Goal: Task Accomplishment & Management: Manage account settings

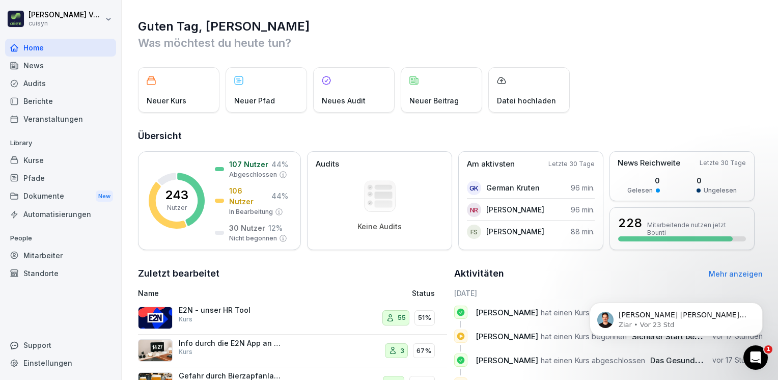
click at [38, 174] on div "Pfade" at bounding box center [60, 178] width 111 height 18
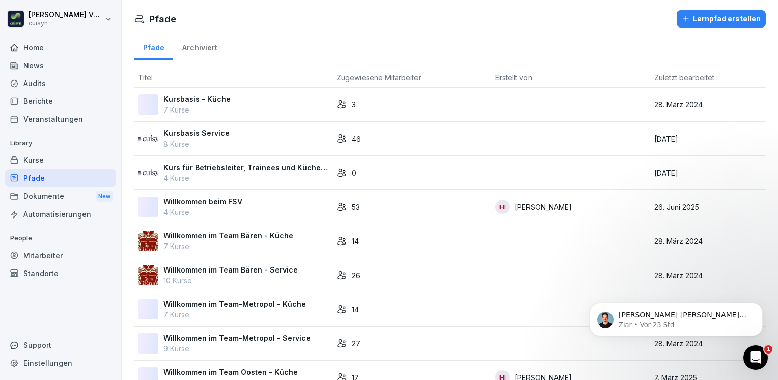
click at [236, 269] on p "Willkommen im Team Bären - Service" at bounding box center [231, 269] width 134 height 11
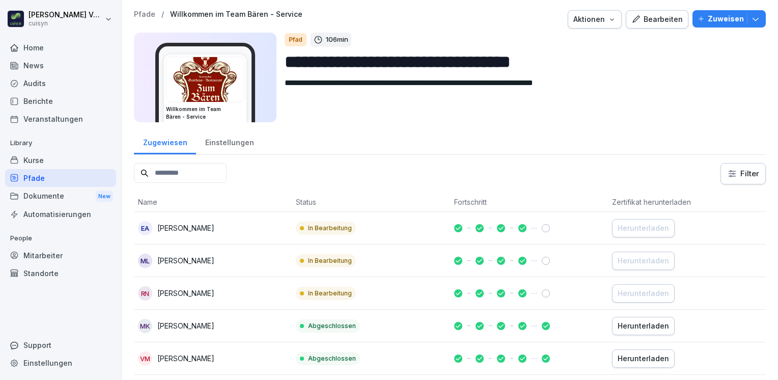
click at [644, 15] on div "Bearbeiten" at bounding box center [657, 19] width 51 height 11
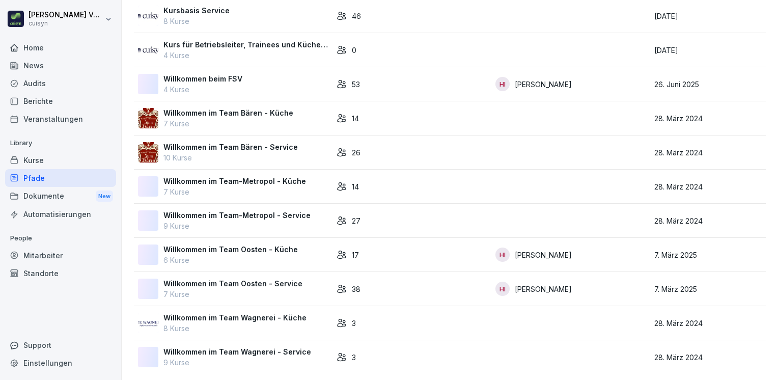
scroll to position [132, 0]
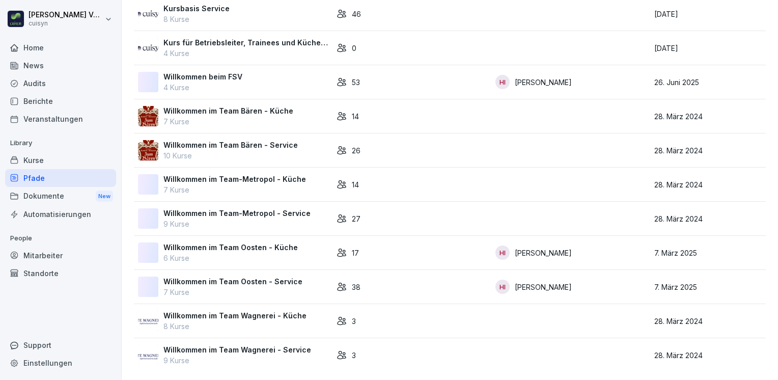
click at [237, 208] on p "Willkommen im Team-Metropol - Service" at bounding box center [237, 213] width 147 height 11
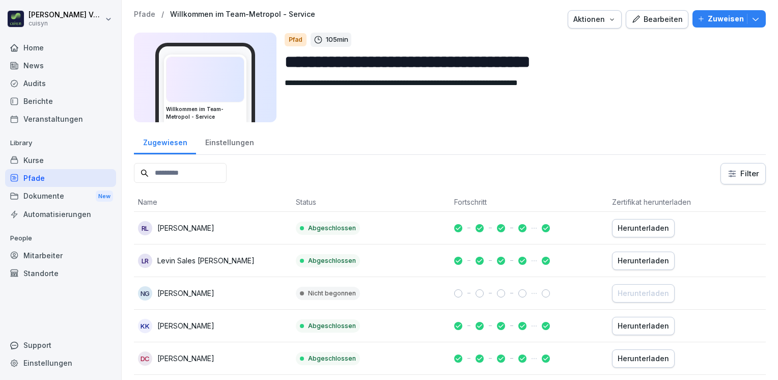
click at [634, 18] on icon "button" at bounding box center [636, 19] width 9 height 9
click at [656, 20] on div "Bearbeiten" at bounding box center [657, 19] width 51 height 11
click at [43, 158] on div "Kurse" at bounding box center [60, 160] width 111 height 18
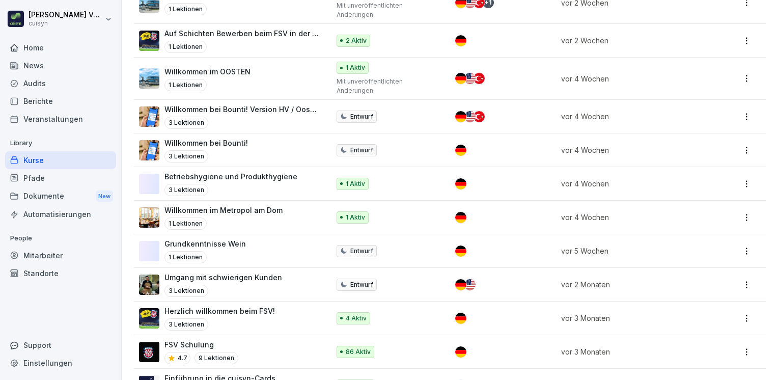
scroll to position [357, 0]
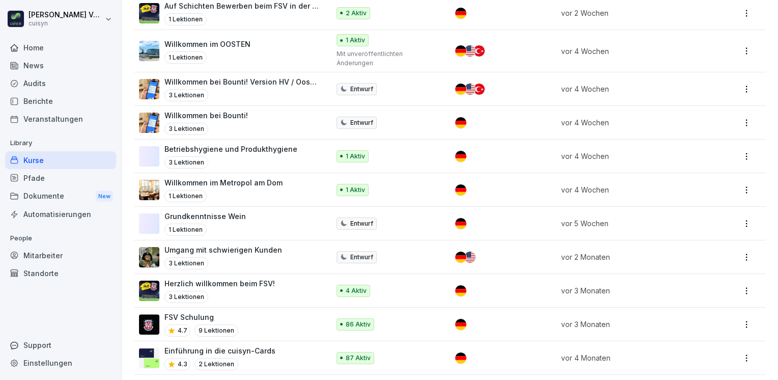
click at [254, 84] on p "Willkommen bei Bounti! Version HV / Oosten" at bounding box center [242, 81] width 155 height 11
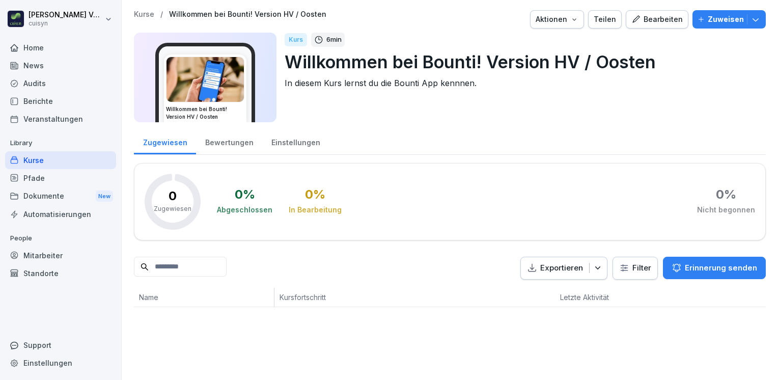
click at [651, 17] on div "Bearbeiten" at bounding box center [657, 19] width 51 height 11
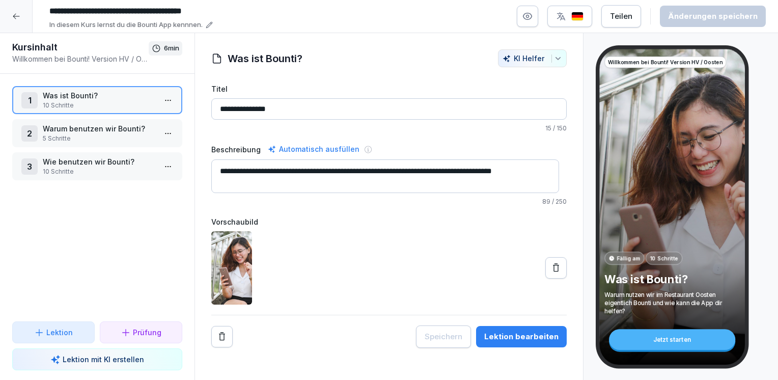
click at [626, 15] on div "Teilen" at bounding box center [621, 16] width 22 height 11
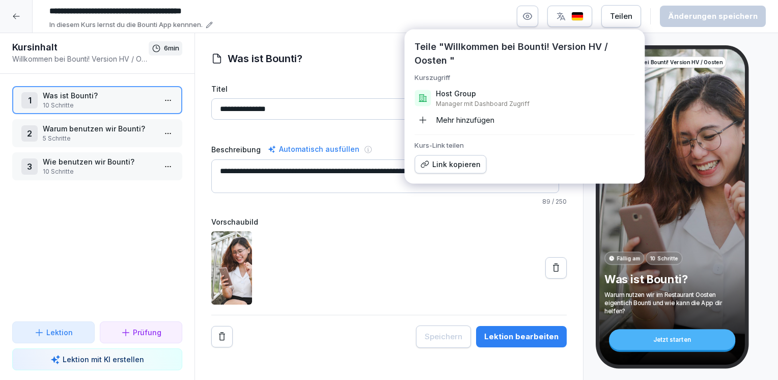
click at [467, 166] on div "Link kopieren" at bounding box center [450, 164] width 61 height 11
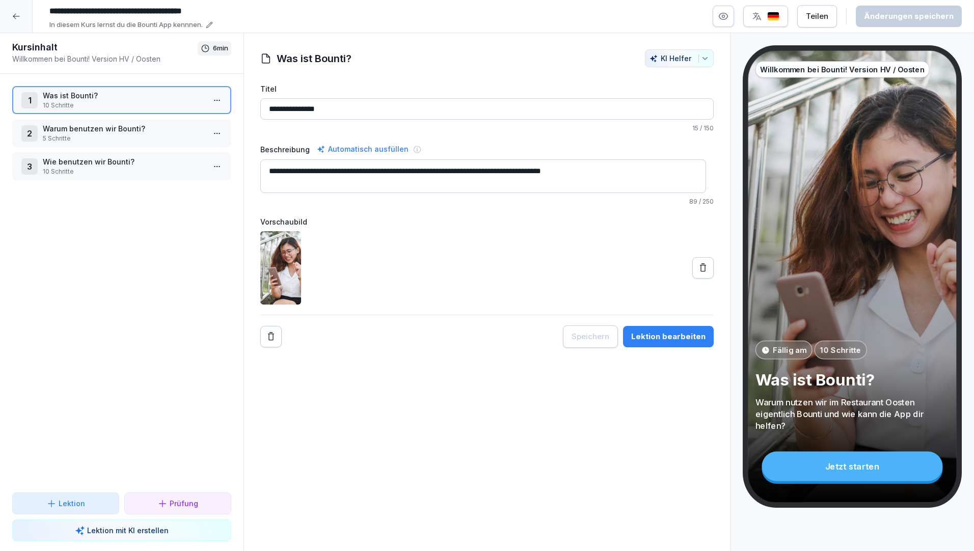
click at [591, 240] on div at bounding box center [486, 267] width 453 height 73
click at [13, 14] on icon at bounding box center [16, 16] width 8 height 8
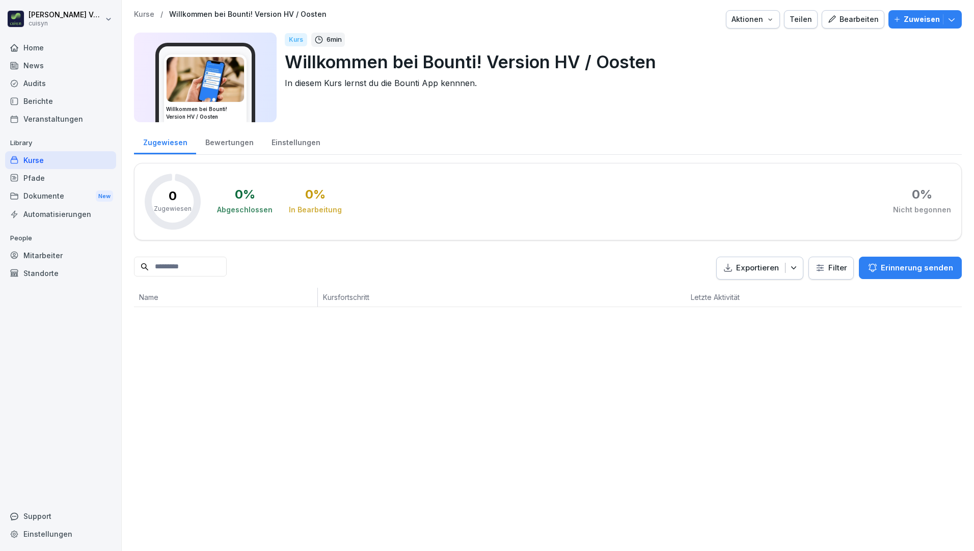
click at [778, 17] on div "Bearbeiten" at bounding box center [852, 19] width 51 height 11
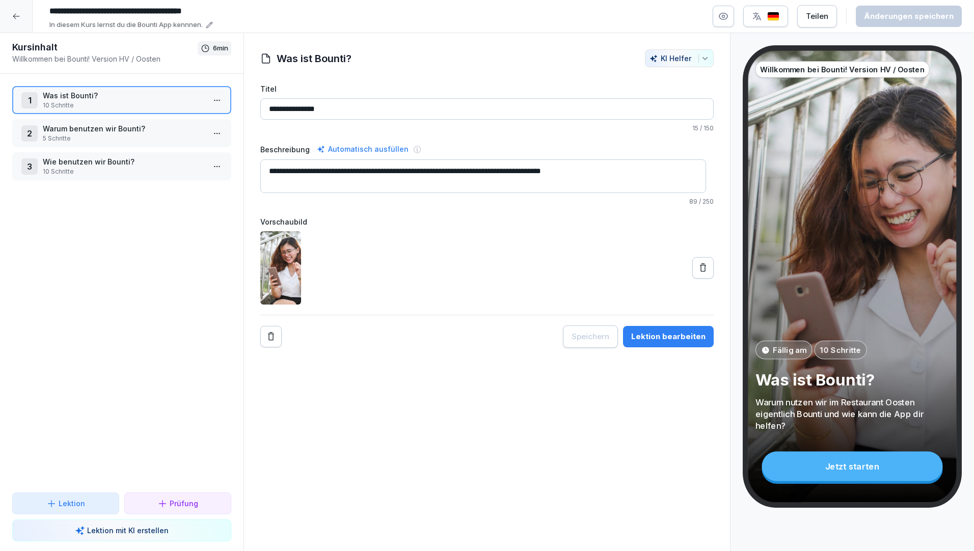
click at [241, 10] on input "**********" at bounding box center [198, 11] width 306 height 17
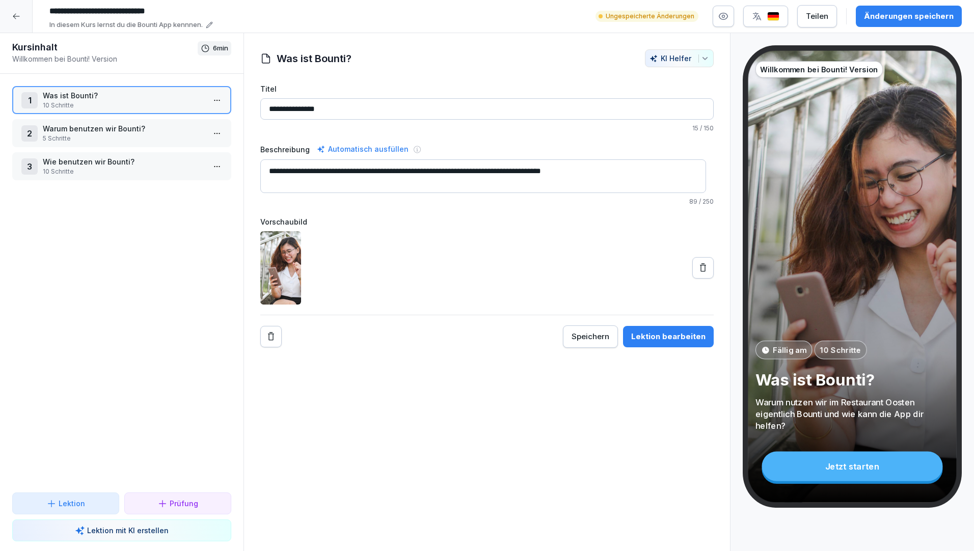
type input "**********"
click at [415, 172] on textarea "**********" at bounding box center [483, 176] width 446 height 34
type textarea "**********"
click at [778, 17] on div "Änderungen speichern" at bounding box center [909, 16] width 90 height 11
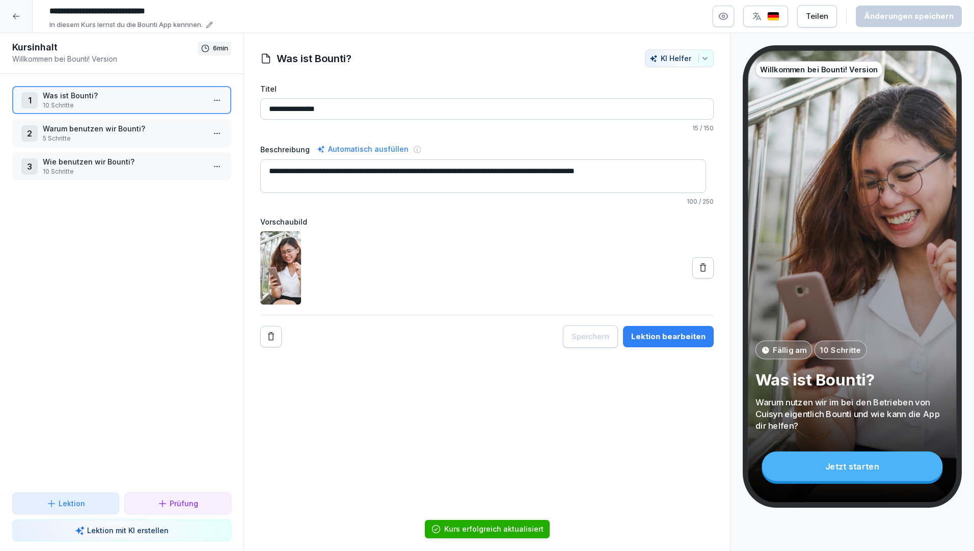
click at [778, 17] on div "Teilen" at bounding box center [817, 16] width 22 height 11
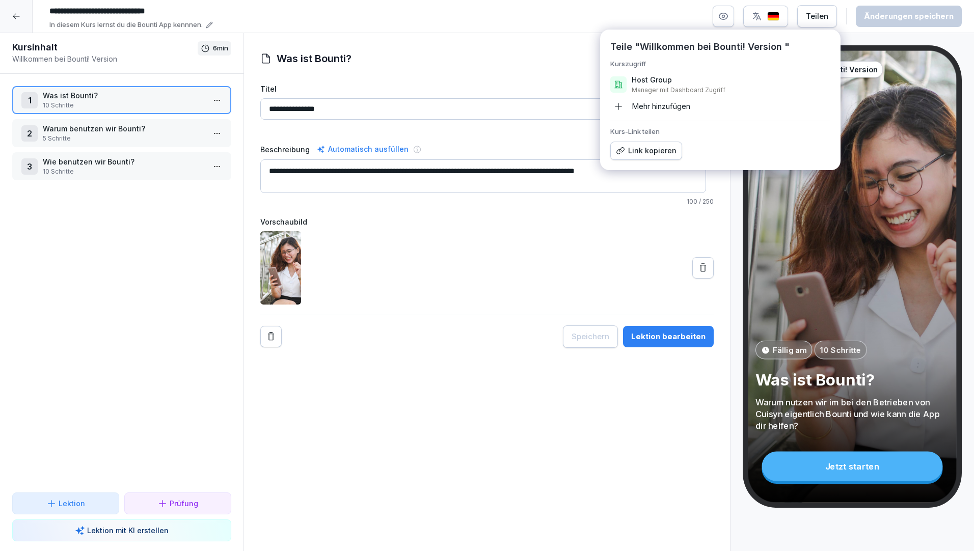
click at [653, 149] on div "Link kopieren" at bounding box center [646, 150] width 61 height 11
click at [537, 235] on div at bounding box center [486, 267] width 453 height 73
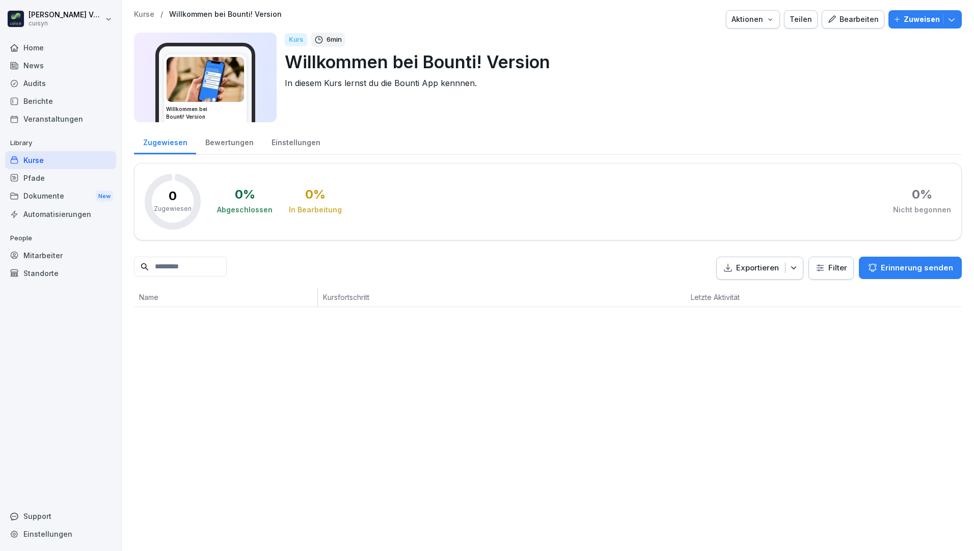
click at [778, 21] on icon "button" at bounding box center [952, 19] width 10 height 10
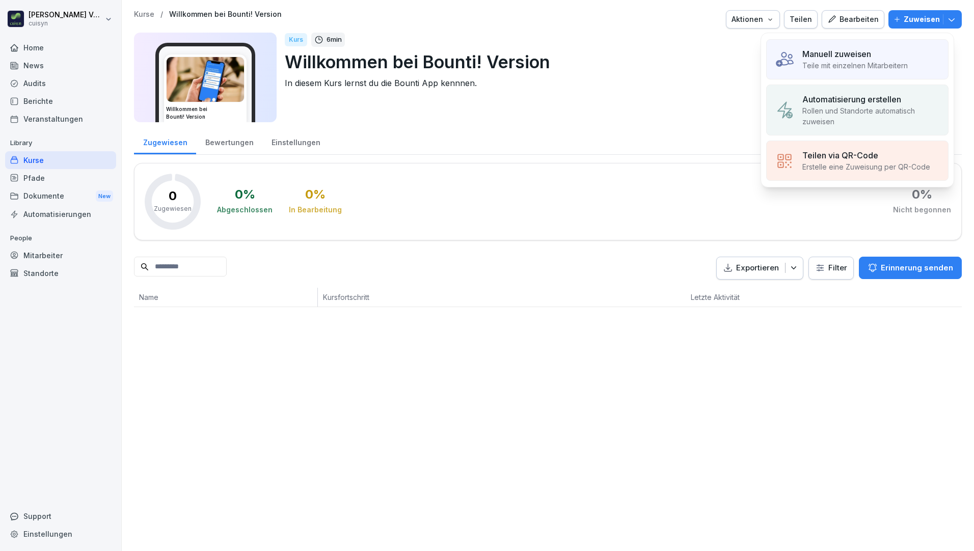
click at [778, 63] on p "Teile mit einzelnen Mitarbeitern" at bounding box center [854, 65] width 105 height 11
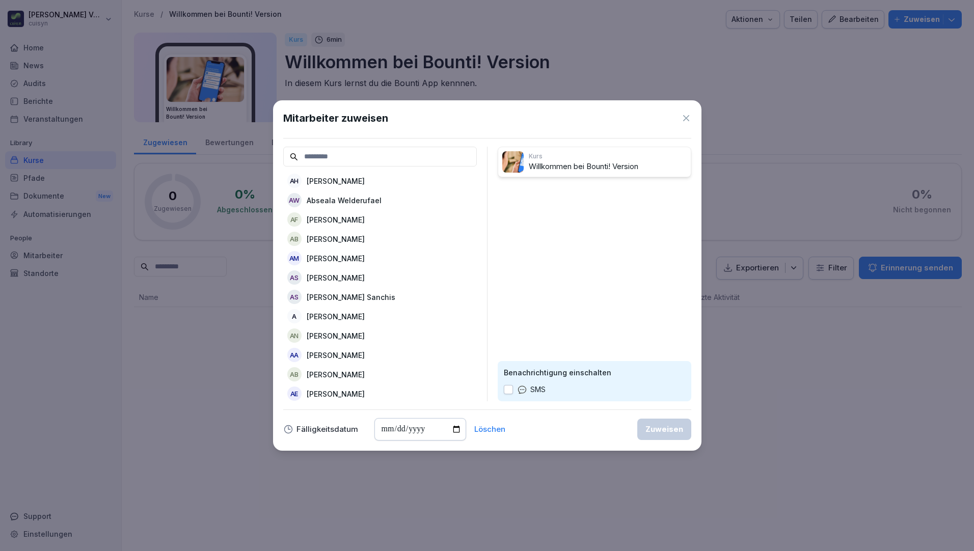
click at [322, 154] on input at bounding box center [380, 157] width 194 height 20
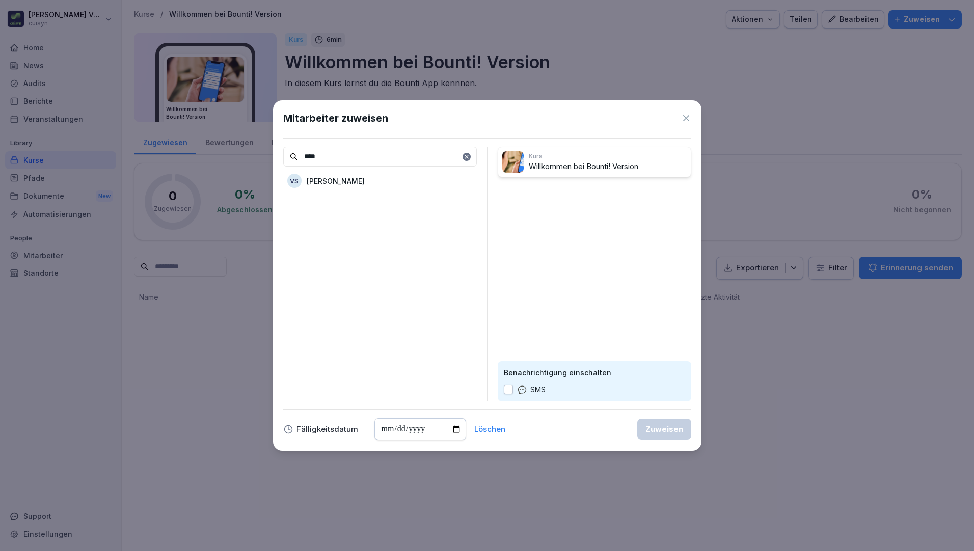
type input "****"
click at [345, 178] on p "[PERSON_NAME]" at bounding box center [336, 181] width 58 height 11
click at [509, 380] on button "button" at bounding box center [508, 389] width 9 height 9
click at [676, 380] on div "Zuweisen" at bounding box center [664, 429] width 38 height 11
